Goal: Use online tool/utility

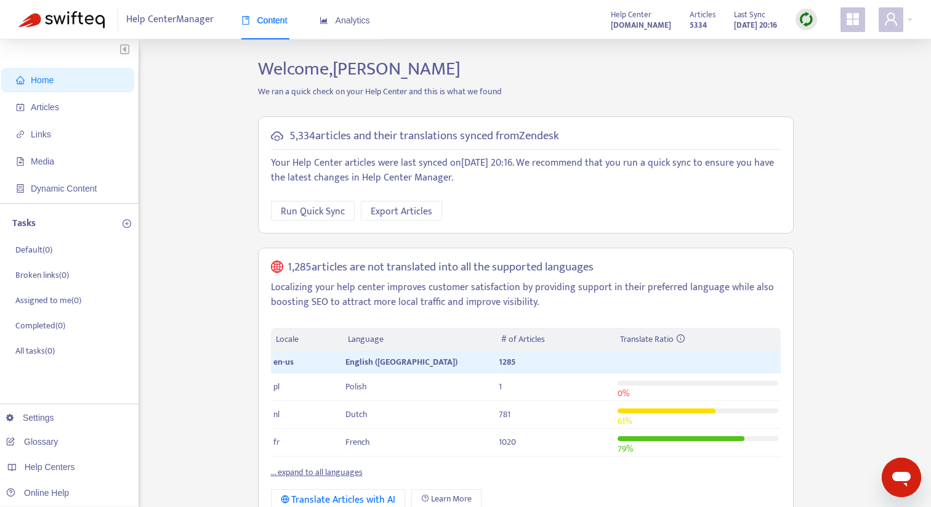
click at [807, 11] on div at bounding box center [806, 20] width 22 height 22
click at [805, 63] on link "Full Sync" at bounding box center [827, 64] width 44 height 14
